Goal: Task Accomplishment & Management: Use online tool/utility

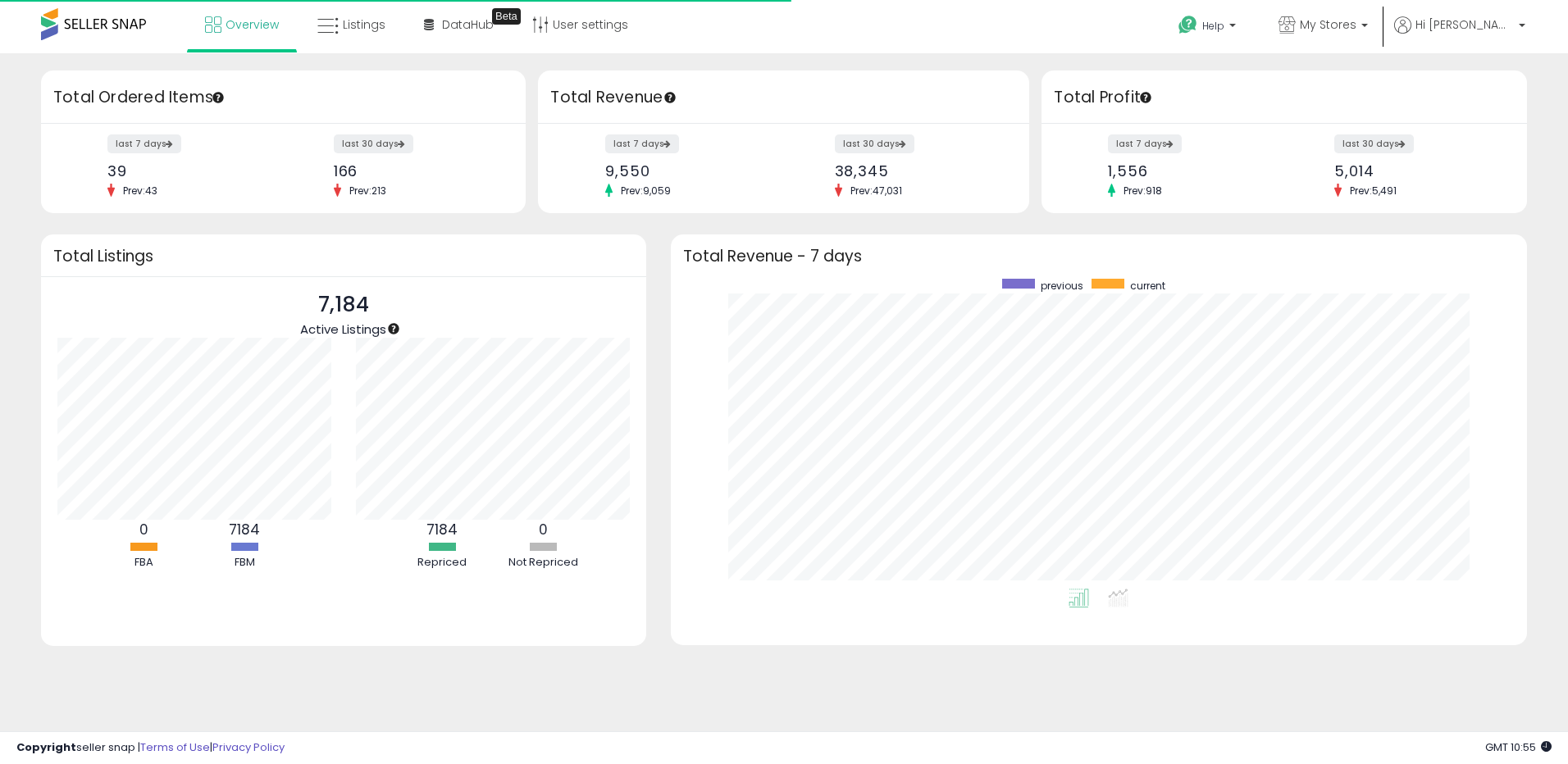
scroll to position [310, 824]
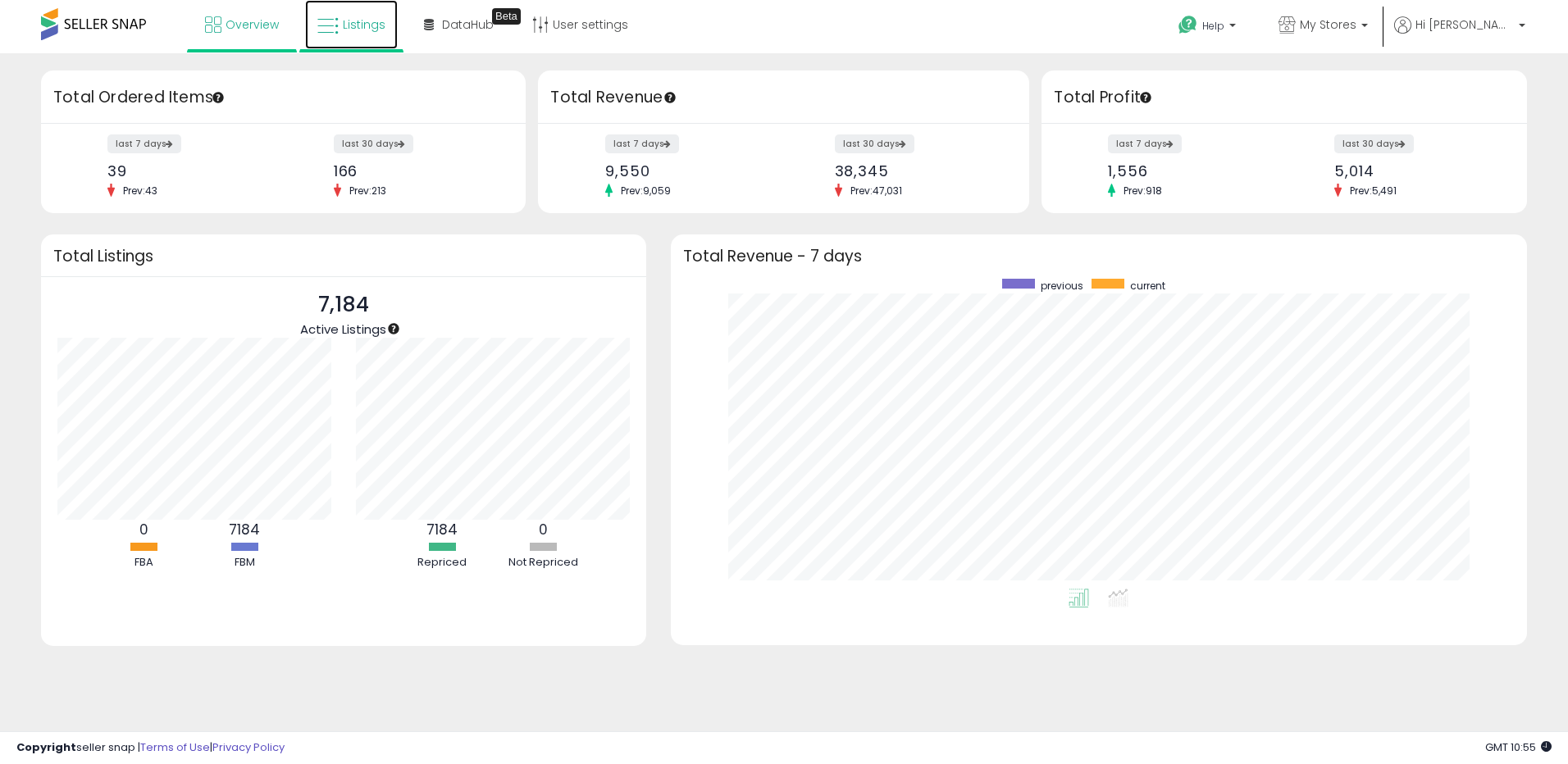
click at [359, 37] on link "Listings" at bounding box center [352, 24] width 93 height 49
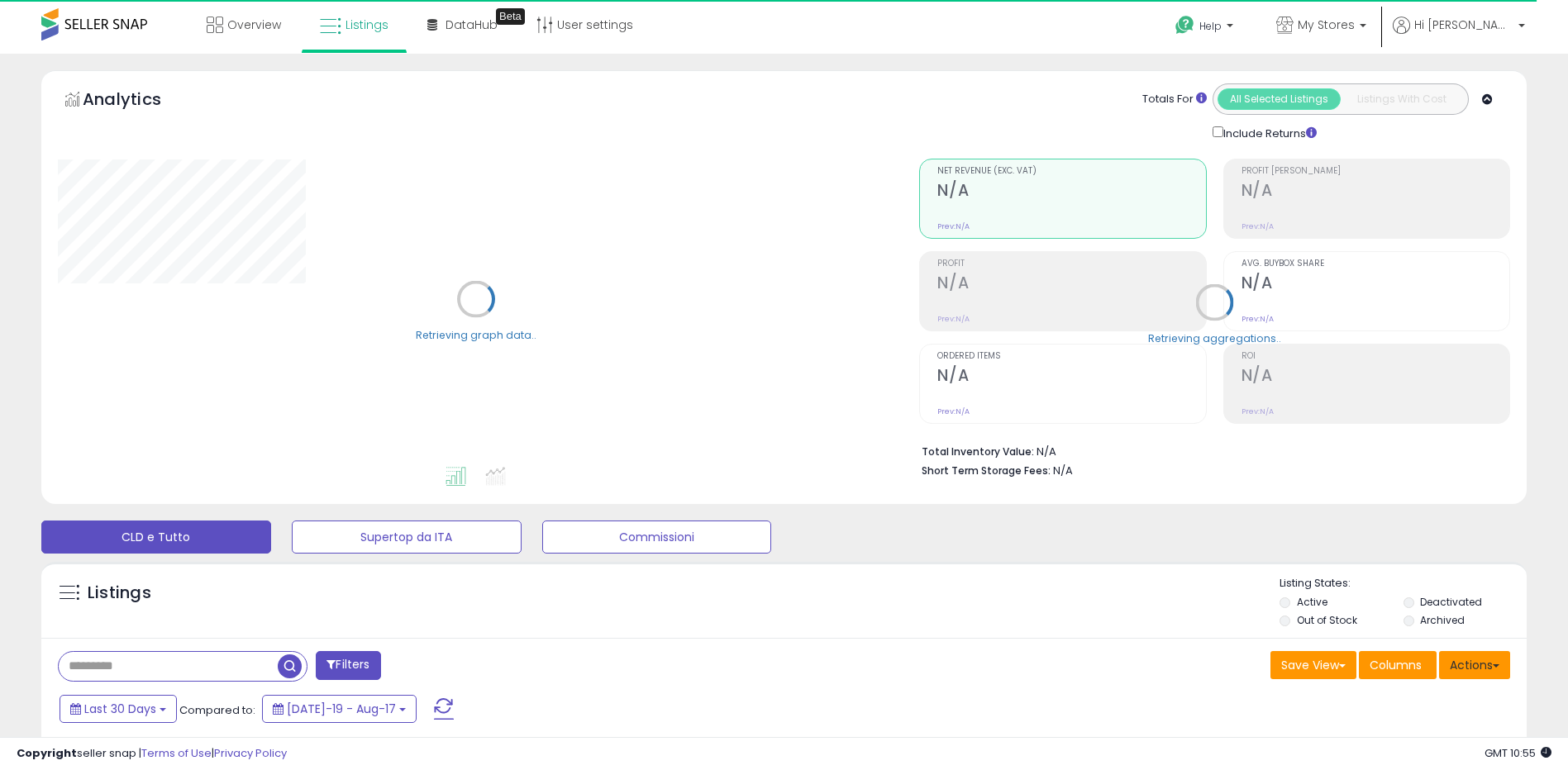
click at [1473, 666] on button "Actions" at bounding box center [1474, 666] width 71 height 28
click at [1439, 691] on link "Import" at bounding box center [1407, 700] width 181 height 25
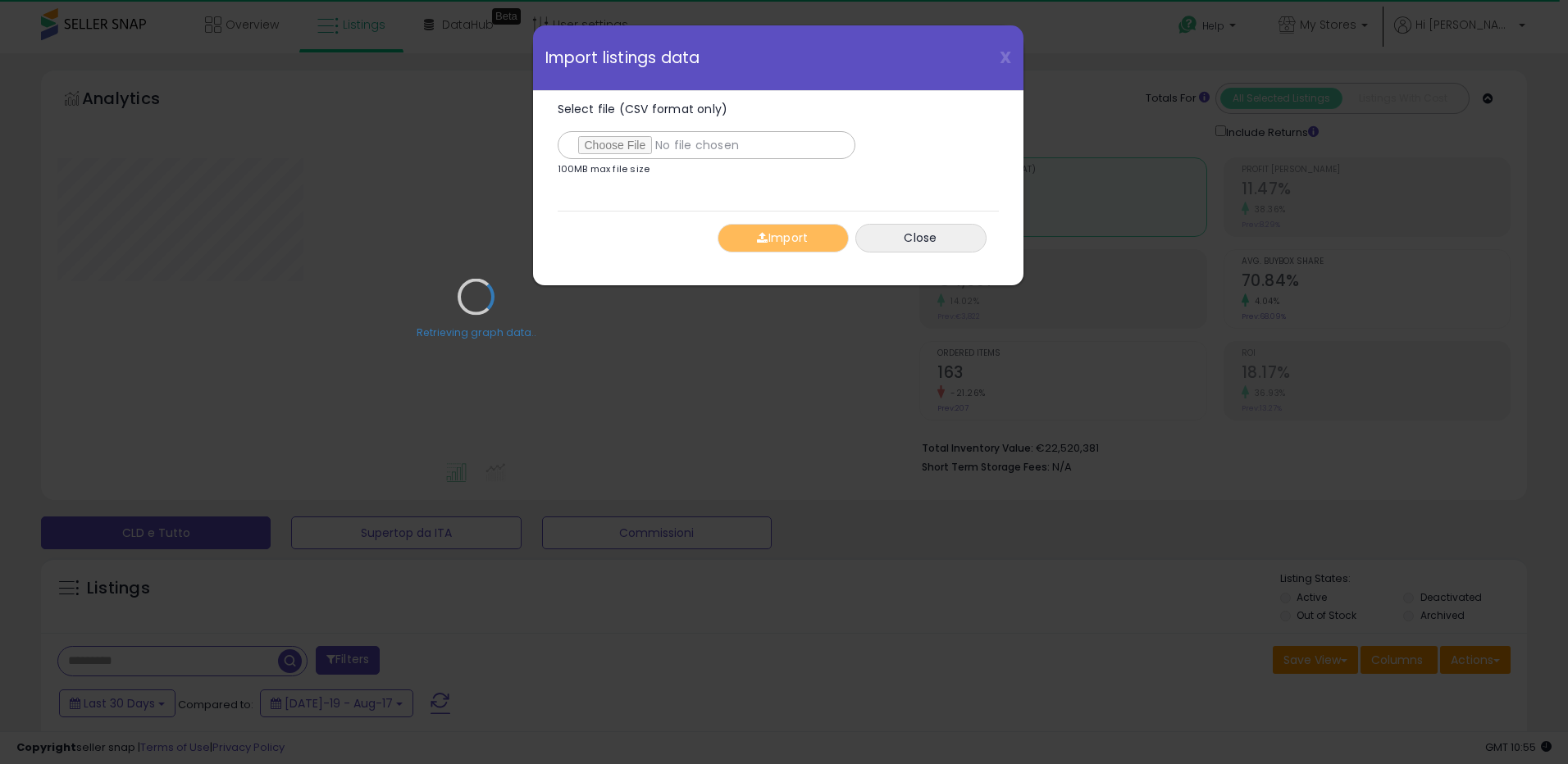
click at [620, 144] on div "Retrieving graph data.." at bounding box center [476, 309] width 862 height 336
click at [595, 143] on div "Retrieving graph data.." at bounding box center [476, 309] width 862 height 336
click at [627, 141] on div "Retrieving graph data.." at bounding box center [476, 309] width 862 height 336
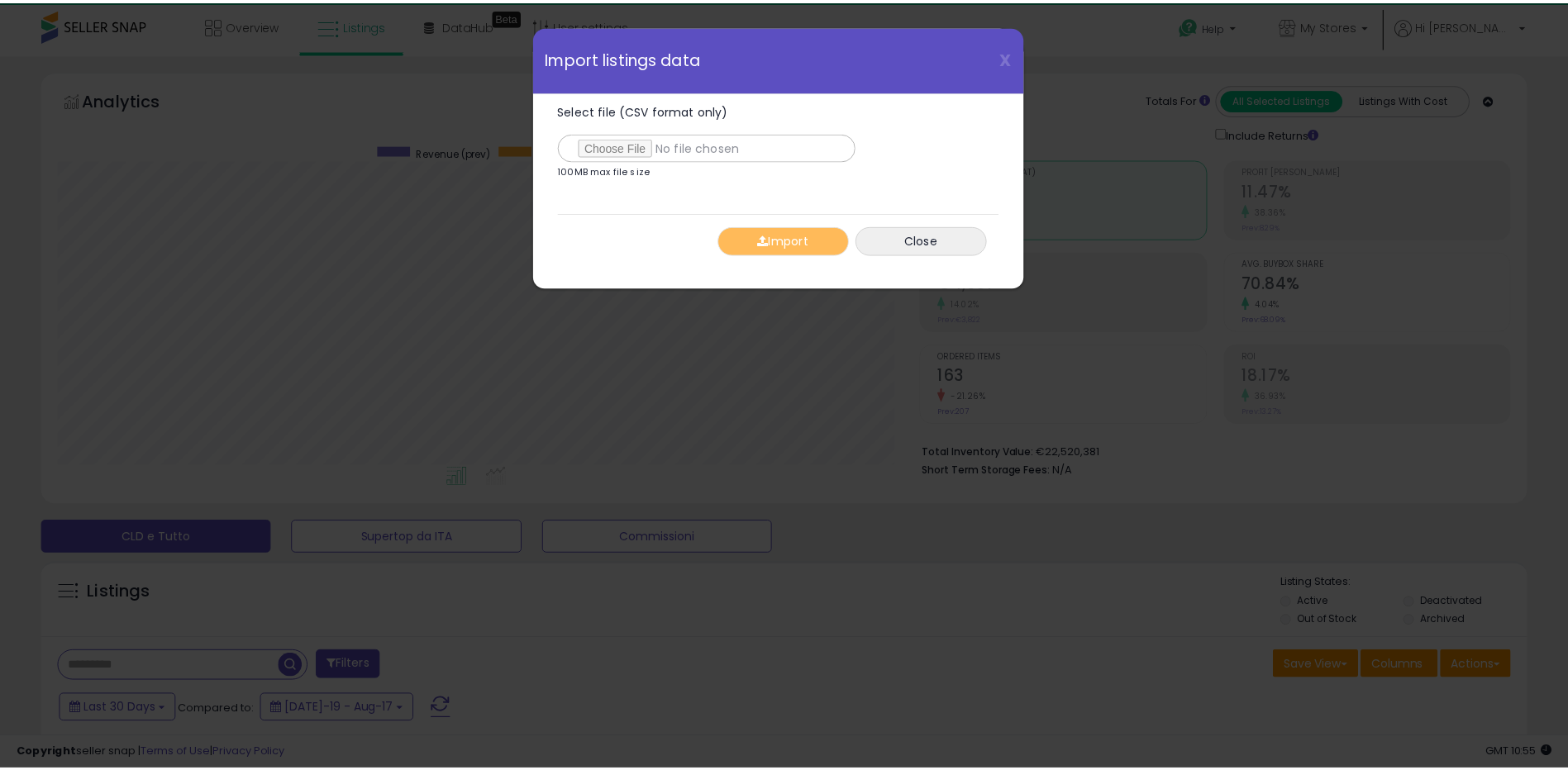
scroll to position [339, 868]
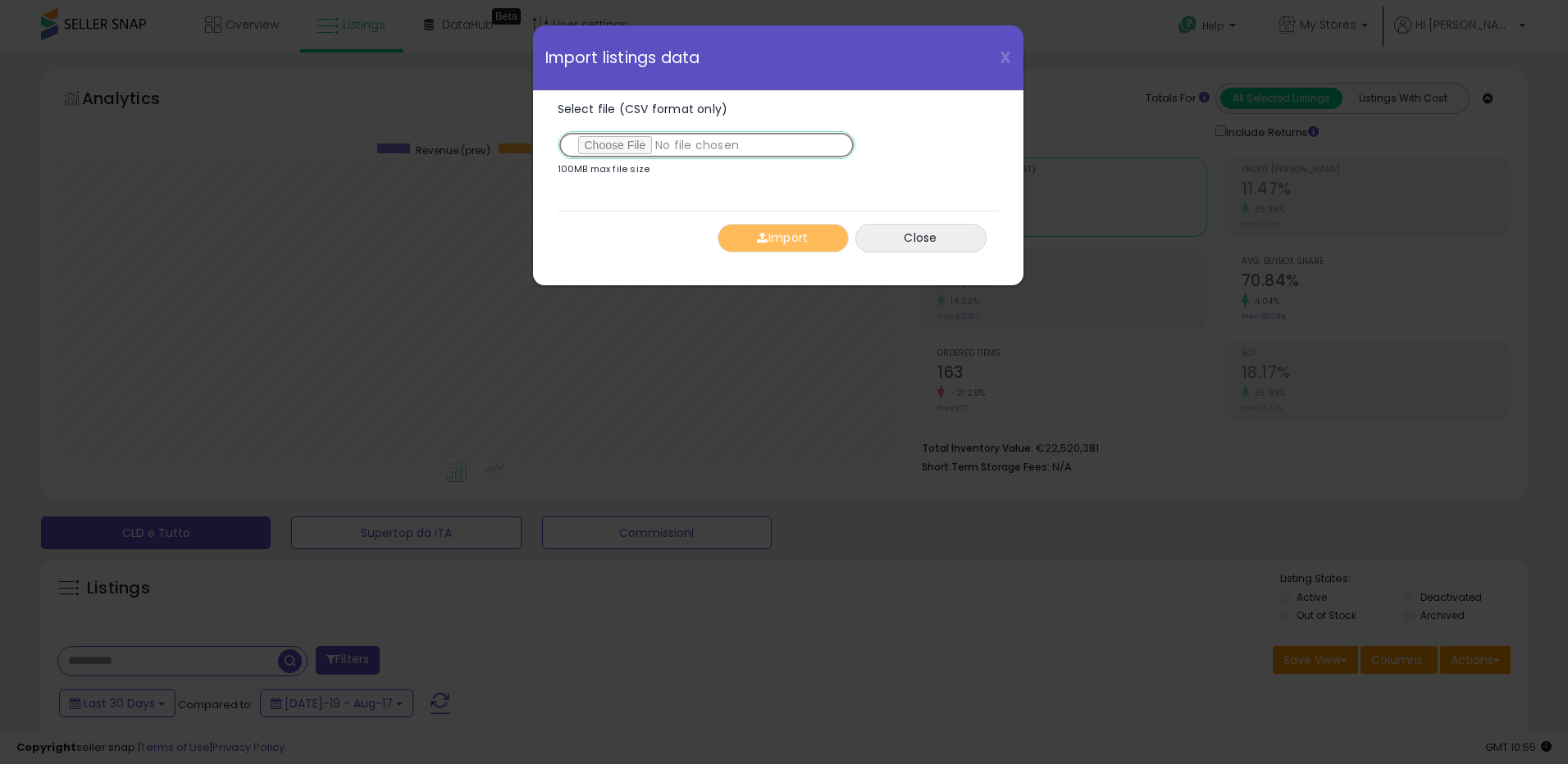
click at [617, 149] on input "Select file (CSV format only)" at bounding box center [706, 145] width 298 height 28
type input "**********"
click at [784, 235] on button "Import" at bounding box center [783, 238] width 131 height 29
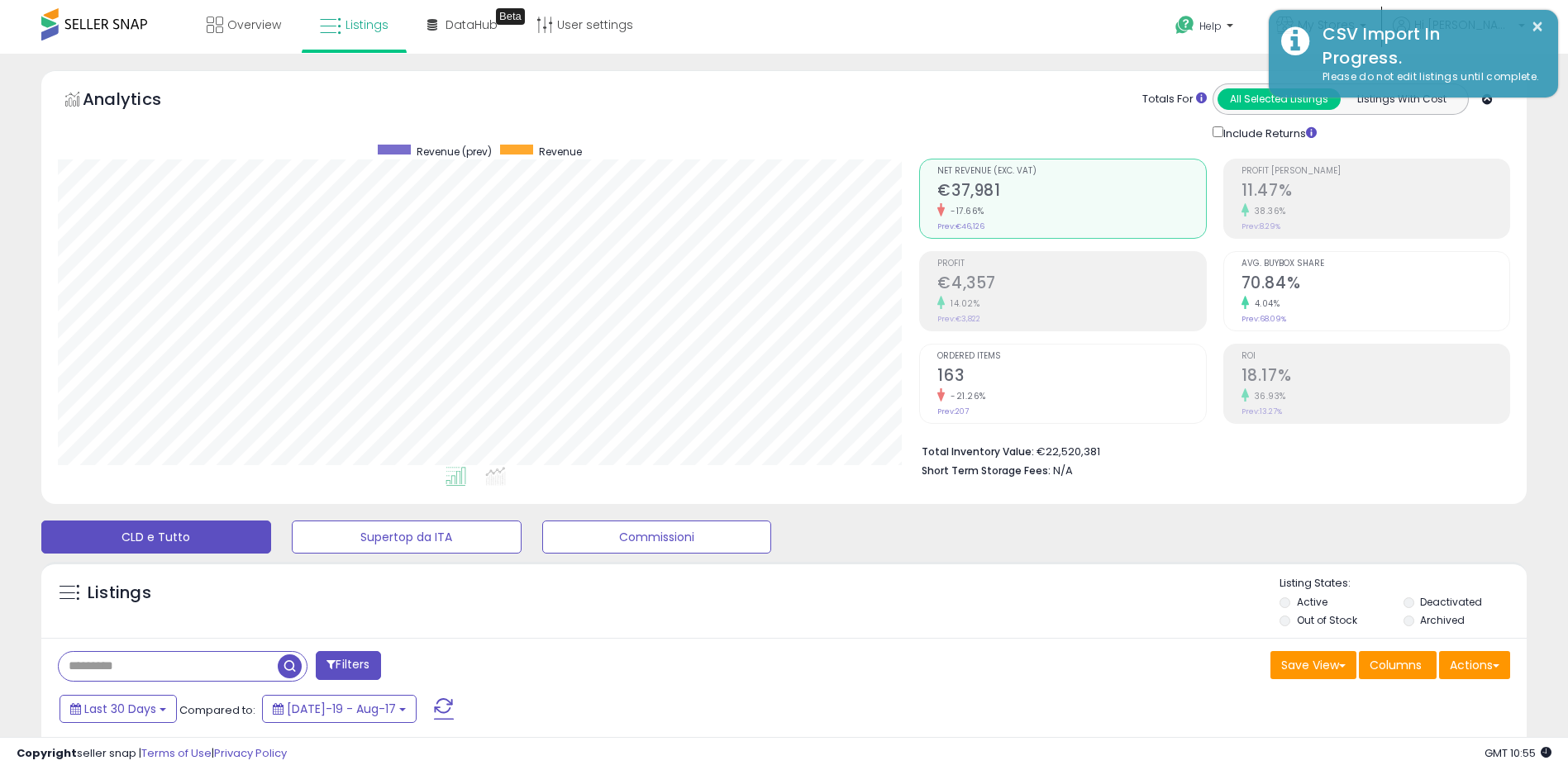
scroll to position [826272, 825678]
